Goal: Task Accomplishment & Management: Manage account settings

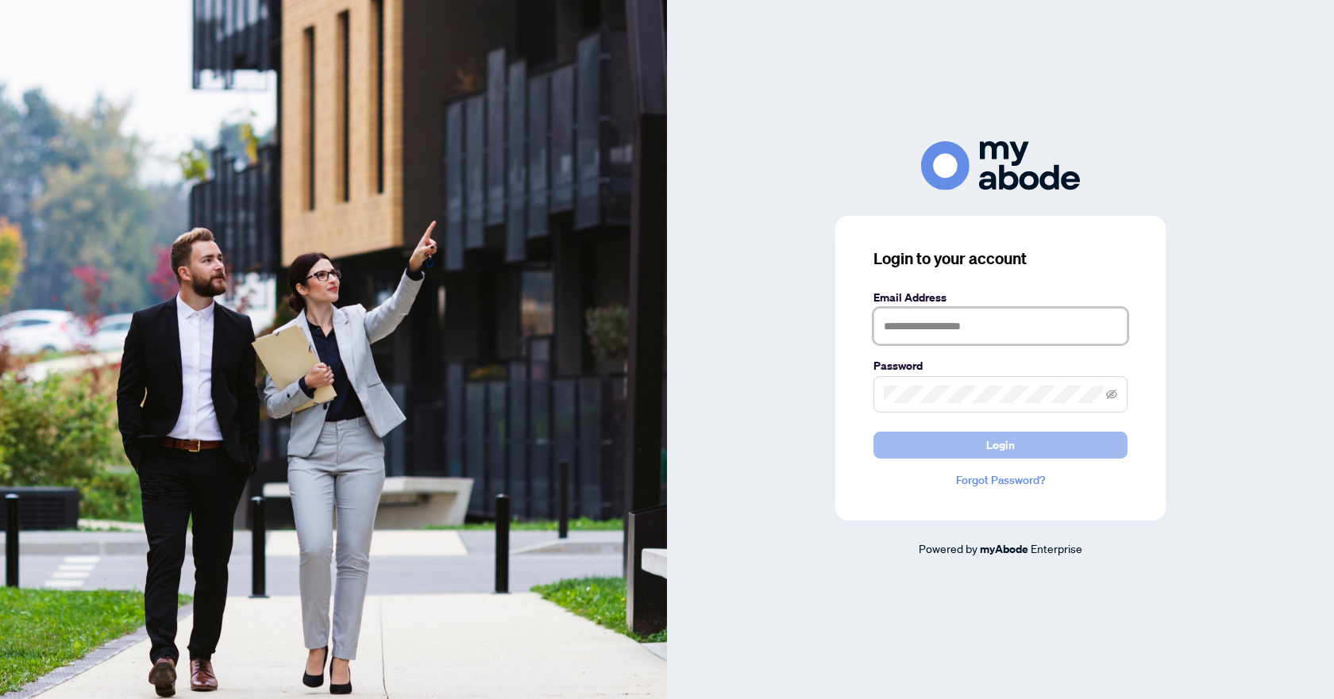
type input "**********"
click at [927, 448] on button "Login" at bounding box center [1000, 445] width 254 height 27
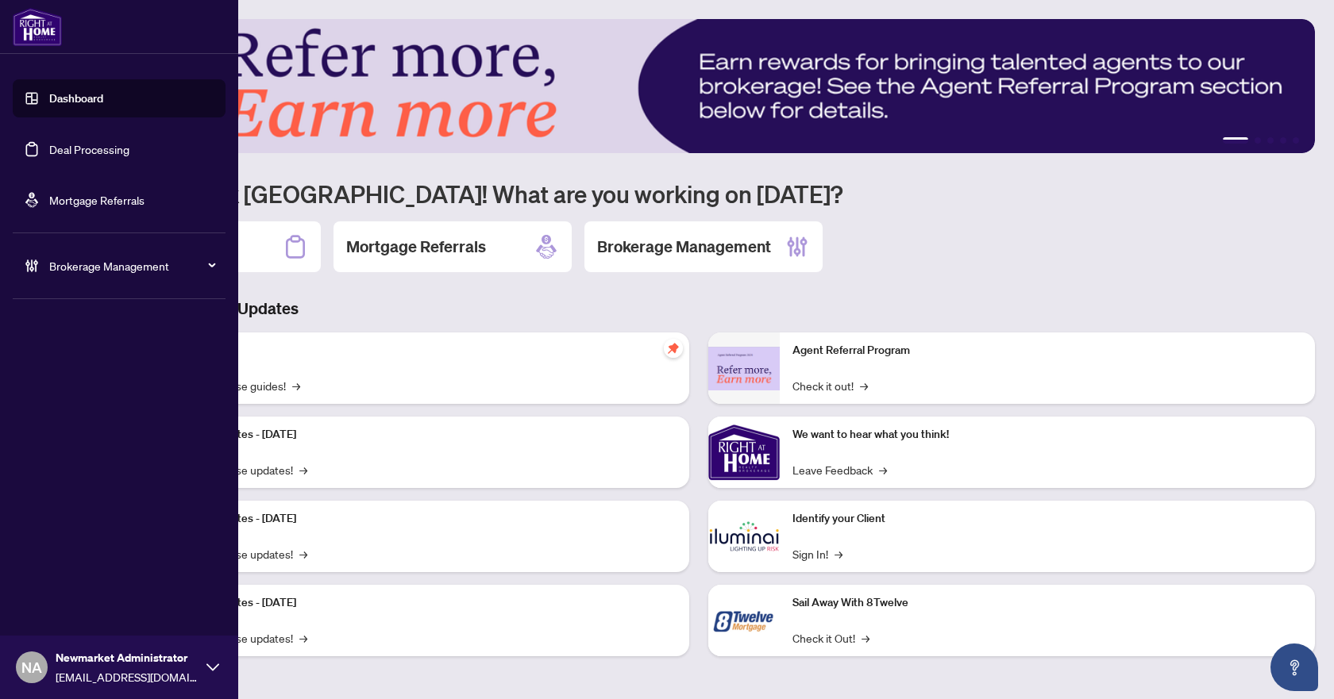
click at [49, 153] on link "Deal Processing" at bounding box center [89, 149] width 80 height 14
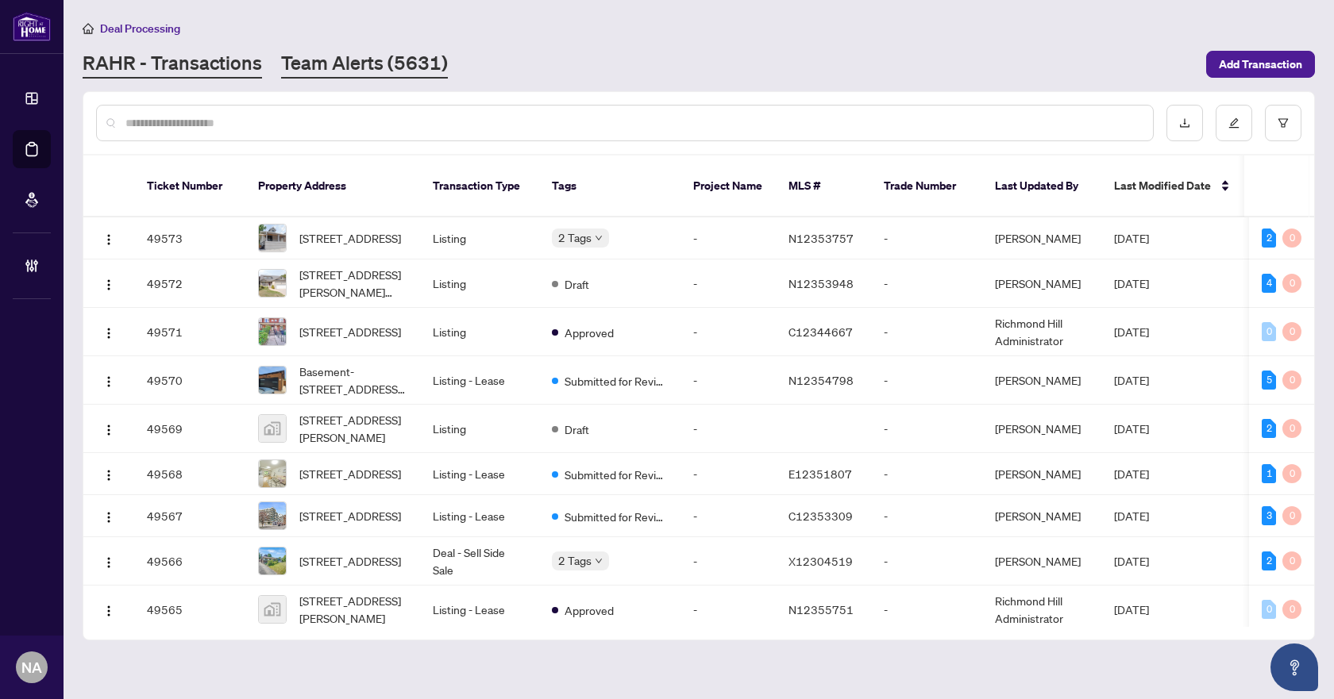
click at [370, 68] on link "Team Alerts (5631)" at bounding box center [364, 64] width 167 height 29
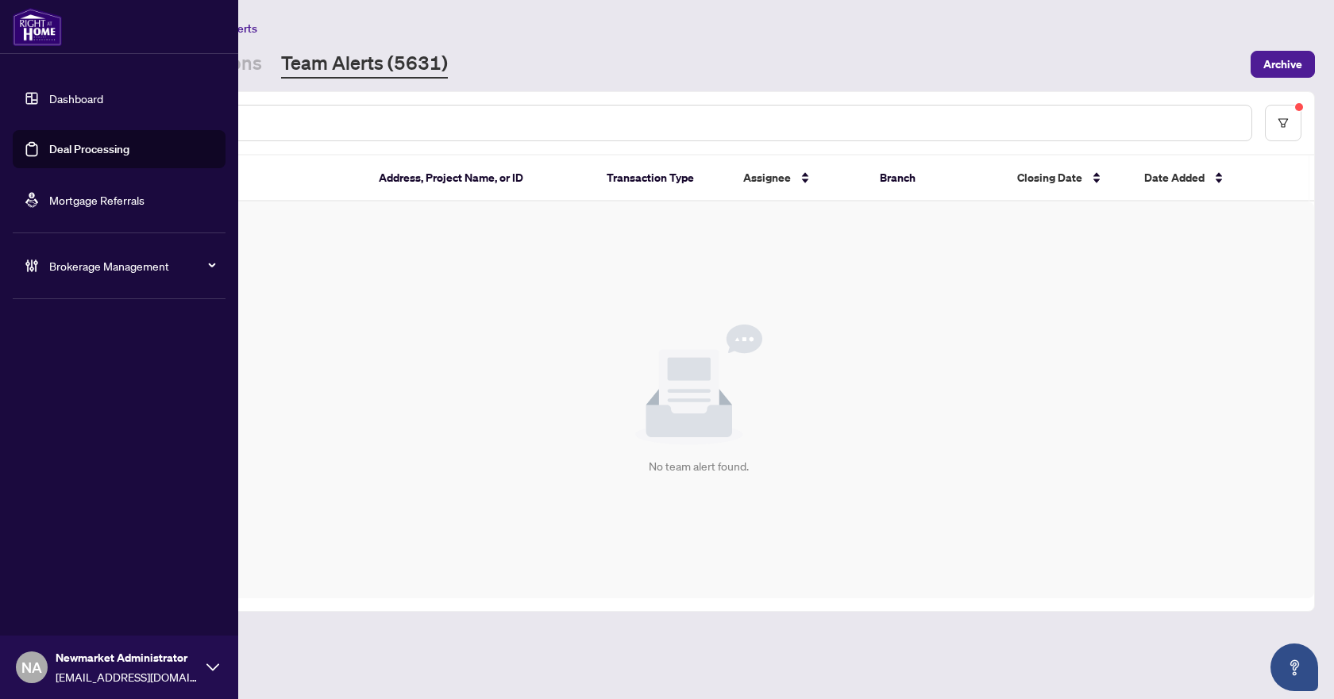
click at [46, 259] on div "Brokerage Management" at bounding box center [119, 266] width 213 height 38
click at [53, 386] on link "Manage Agents" at bounding box center [72, 380] width 79 height 14
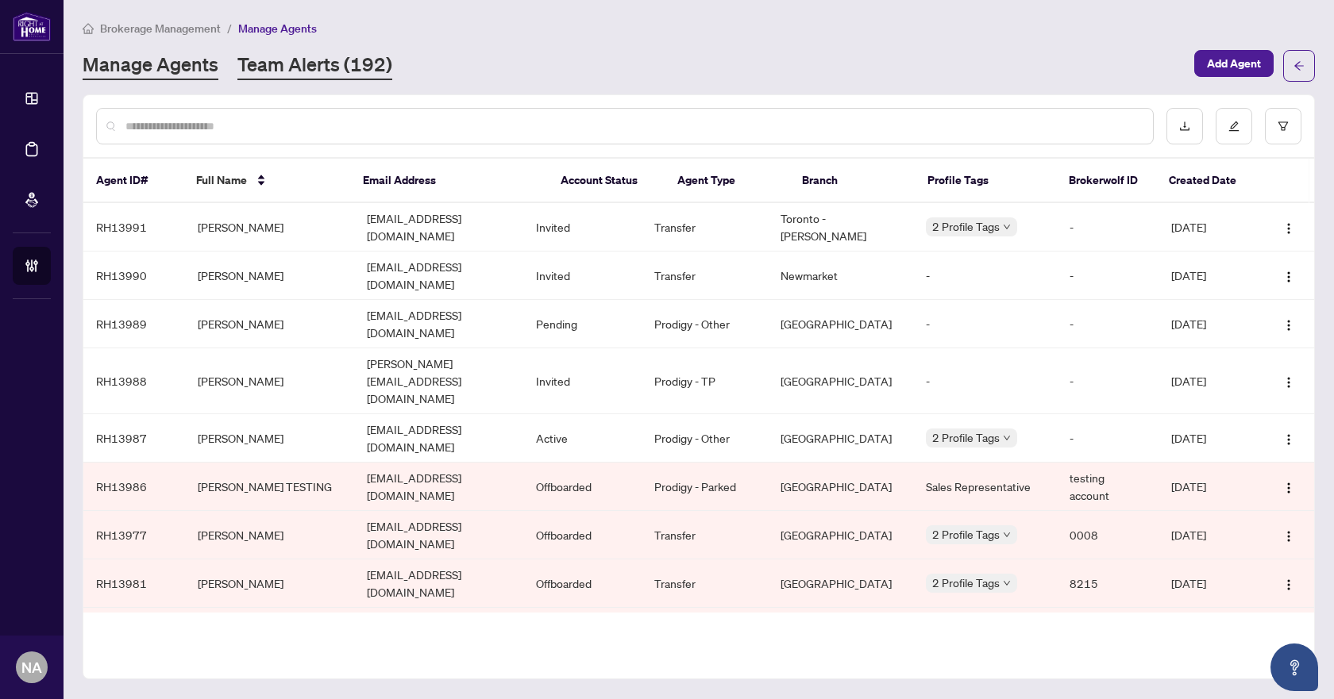
click at [324, 60] on link "Team Alerts (192)" at bounding box center [314, 66] width 155 height 29
